Goal: Navigation & Orientation: Find specific page/section

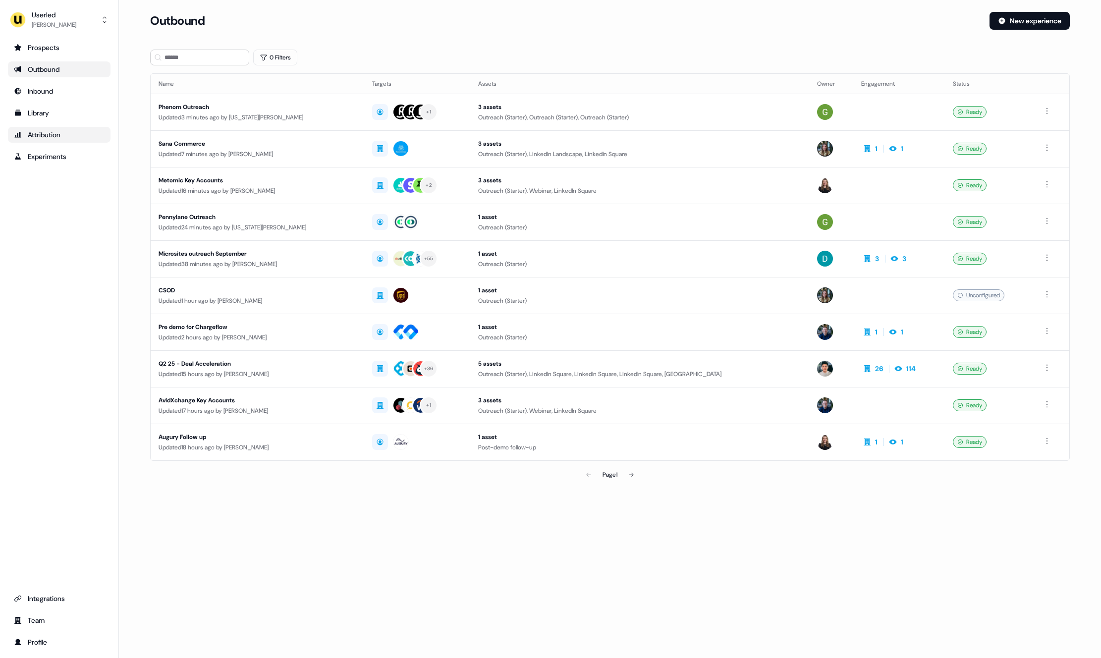
click at [49, 133] on div "Attribution" at bounding box center [59, 135] width 91 height 10
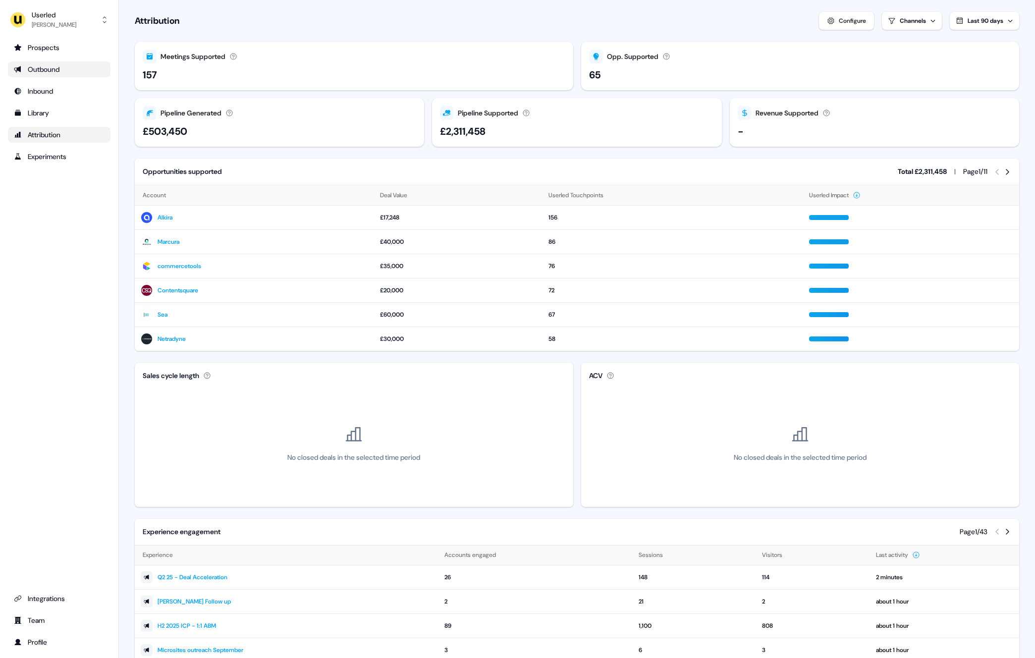
click at [59, 67] on div "Outbound" at bounding box center [59, 69] width 91 height 10
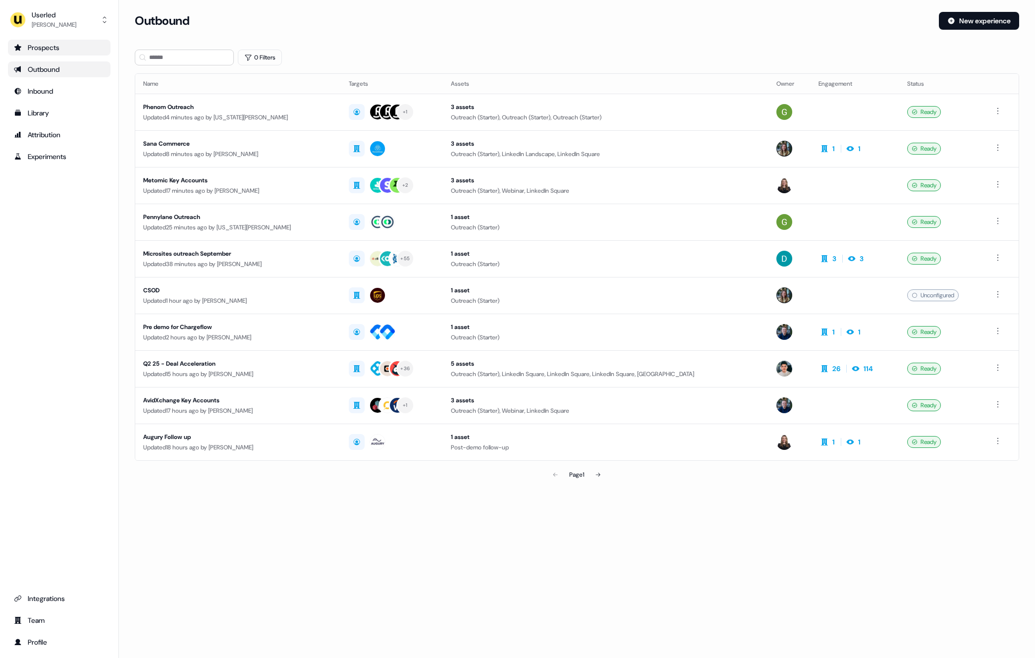
click at [60, 48] on div "Prospects" at bounding box center [59, 48] width 91 height 10
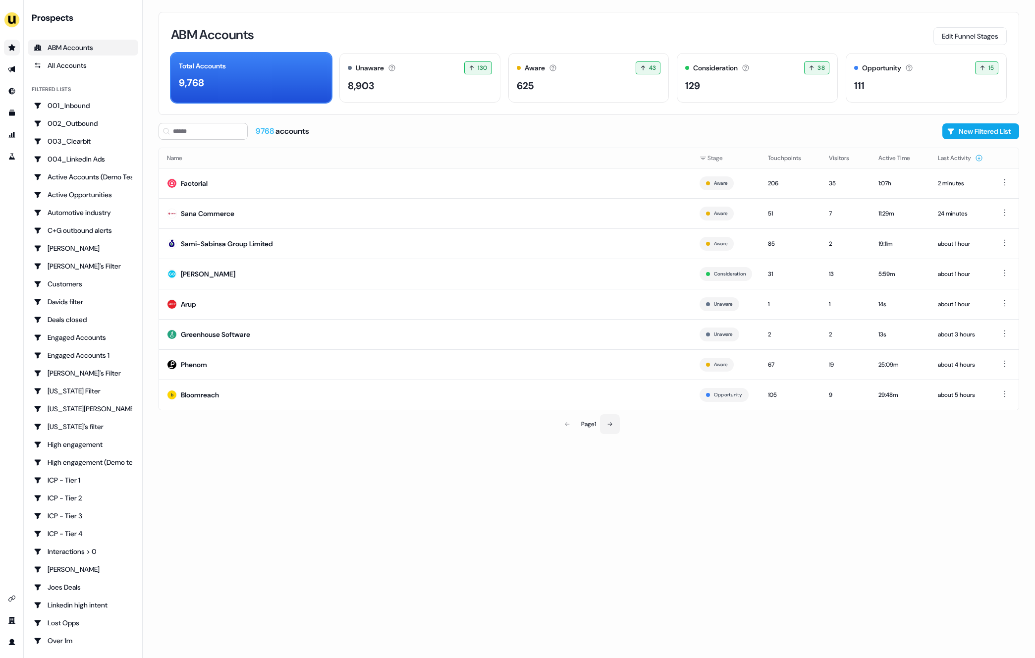
click at [615, 425] on button at bounding box center [610, 424] width 20 height 20
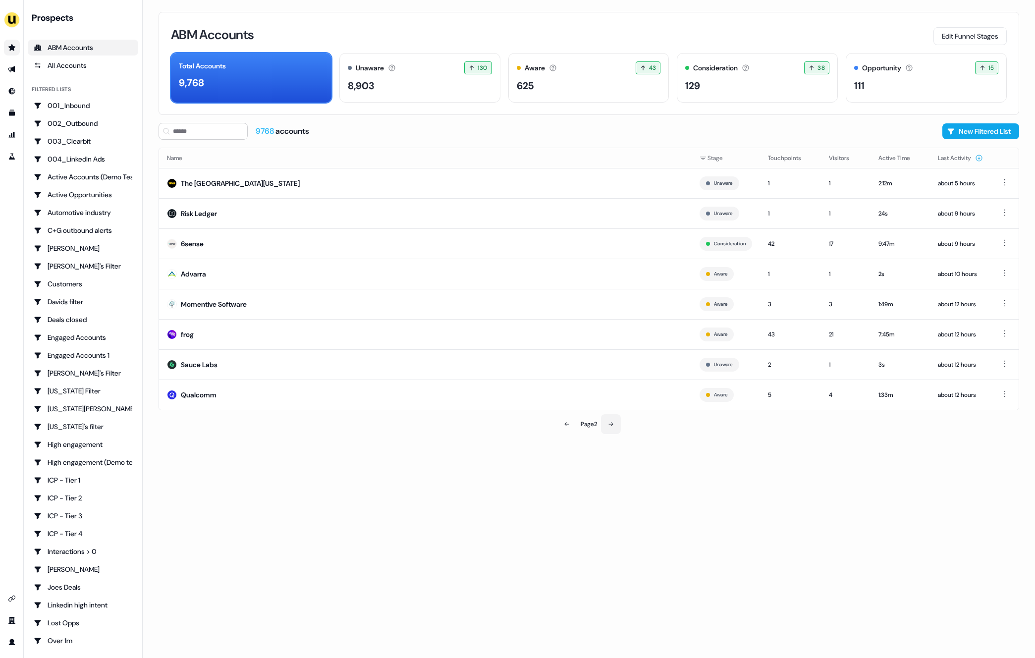
click at [612, 425] on icon at bounding box center [611, 424] width 6 height 6
click at [609, 419] on button at bounding box center [611, 424] width 20 height 20
